Goal: Navigation & Orientation: Find specific page/section

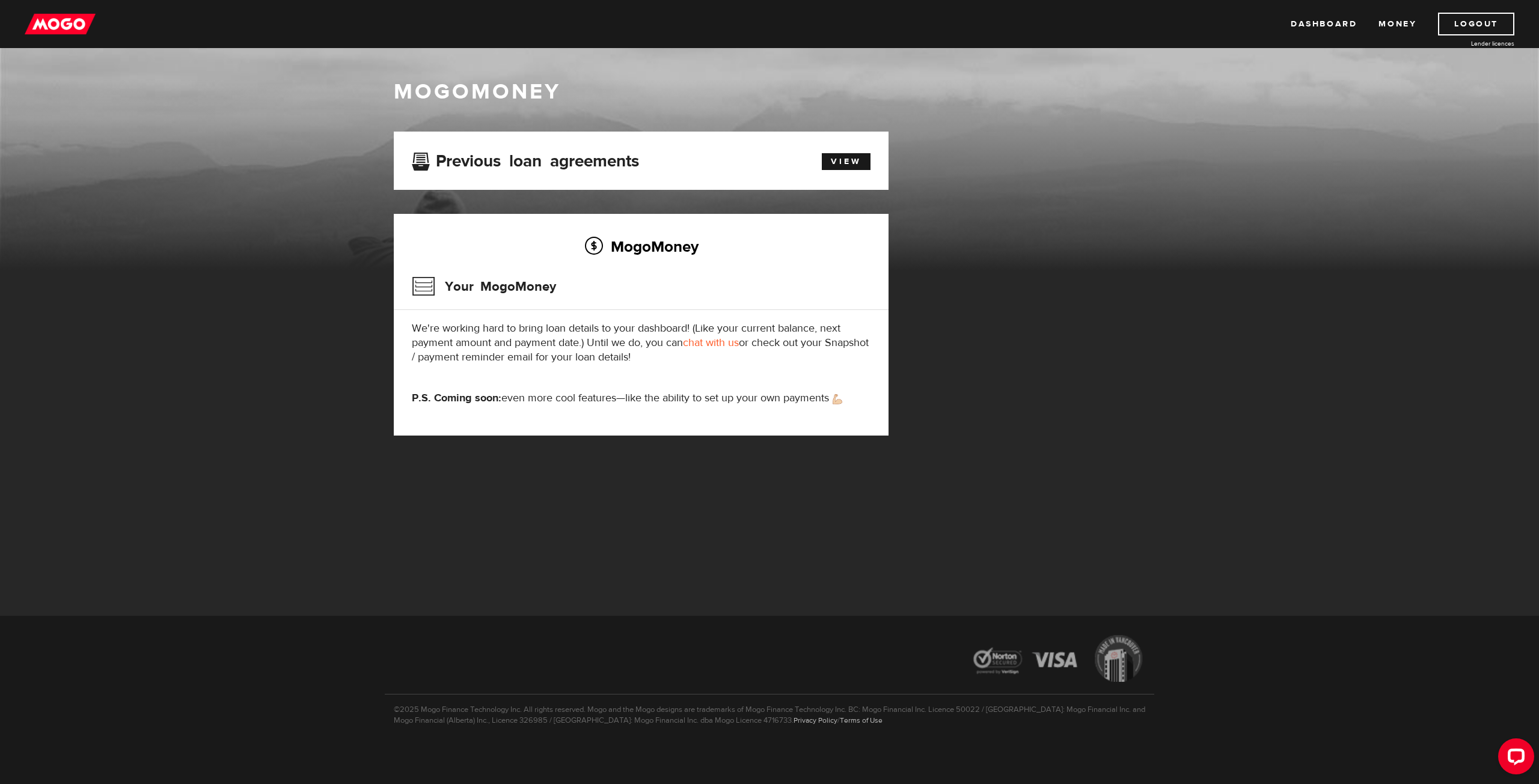
click at [710, 399] on p "P.S. Coming soon: even more cool features—like the ability to set up your own p…" at bounding box center [641, 399] width 459 height 14
click at [859, 154] on link "View" at bounding box center [846, 161] width 49 height 17
click at [1344, 22] on link "Dashboard" at bounding box center [1323, 24] width 66 height 23
click at [836, 163] on link "View" at bounding box center [846, 161] width 49 height 17
